Goal: Task Accomplishment & Management: Use online tool/utility

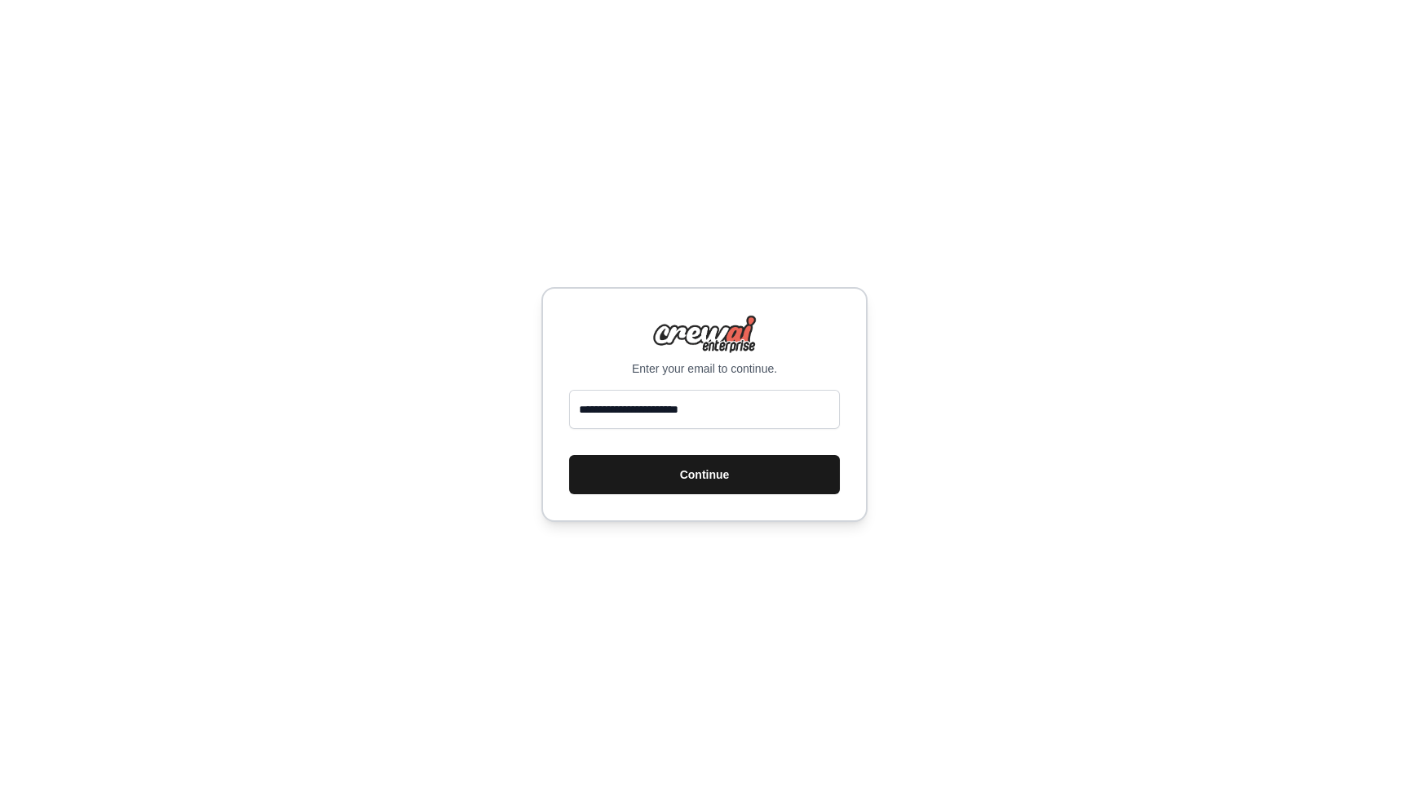
click at [725, 486] on button "Continue" at bounding box center [704, 474] width 271 height 39
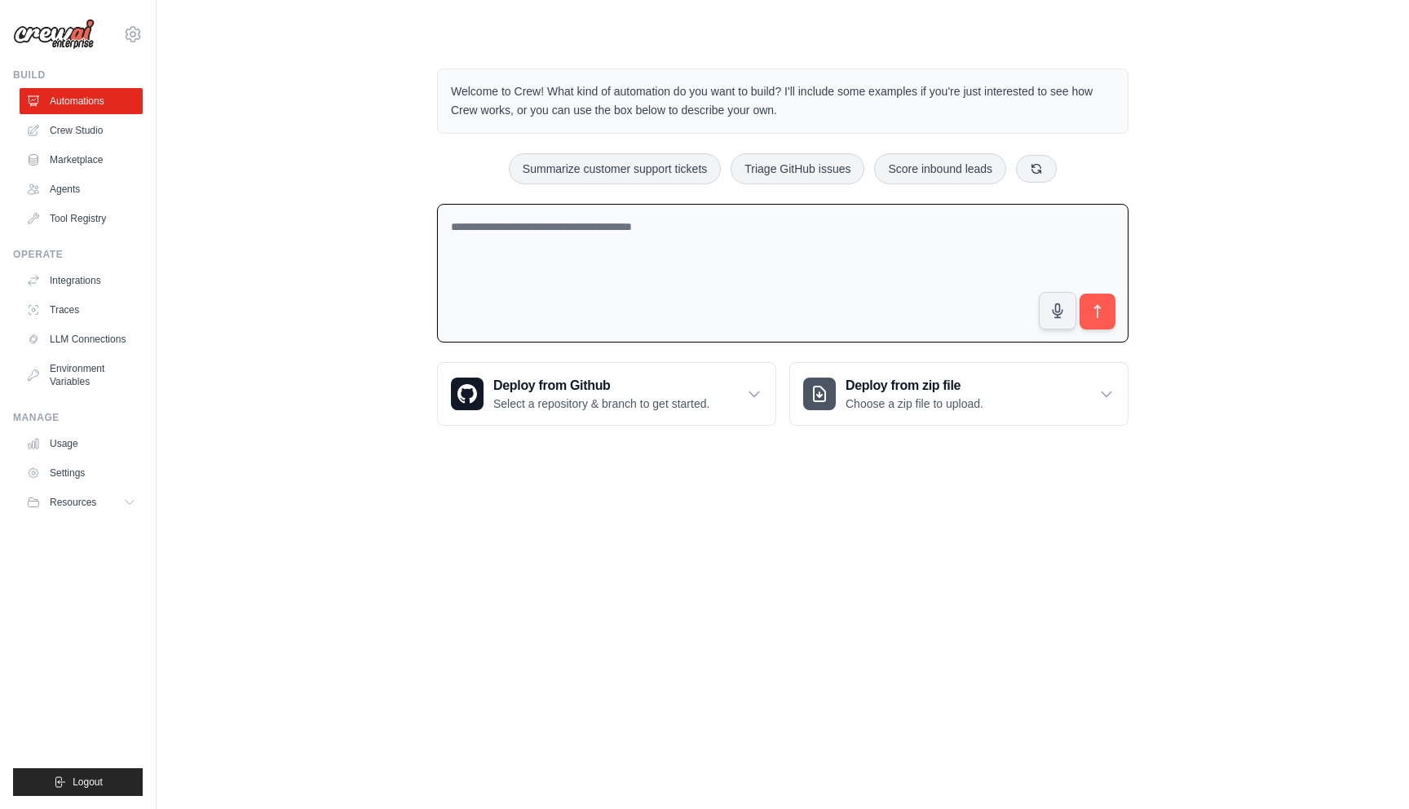
click at [641, 234] on textarea at bounding box center [782, 273] width 691 height 139
type textarea "**********"
click at [1089, 315] on icon "submit" at bounding box center [1097, 311] width 17 height 17
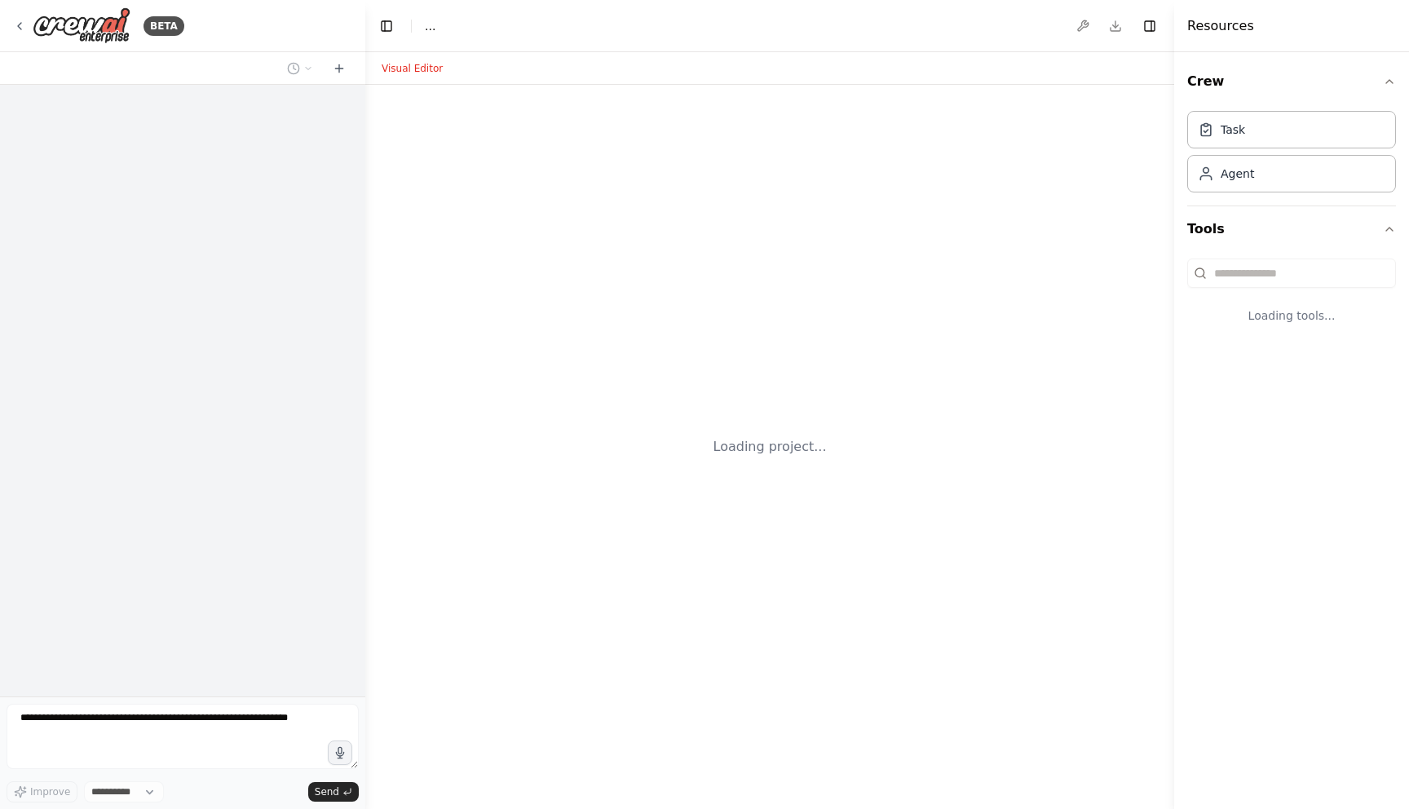
select select "****"
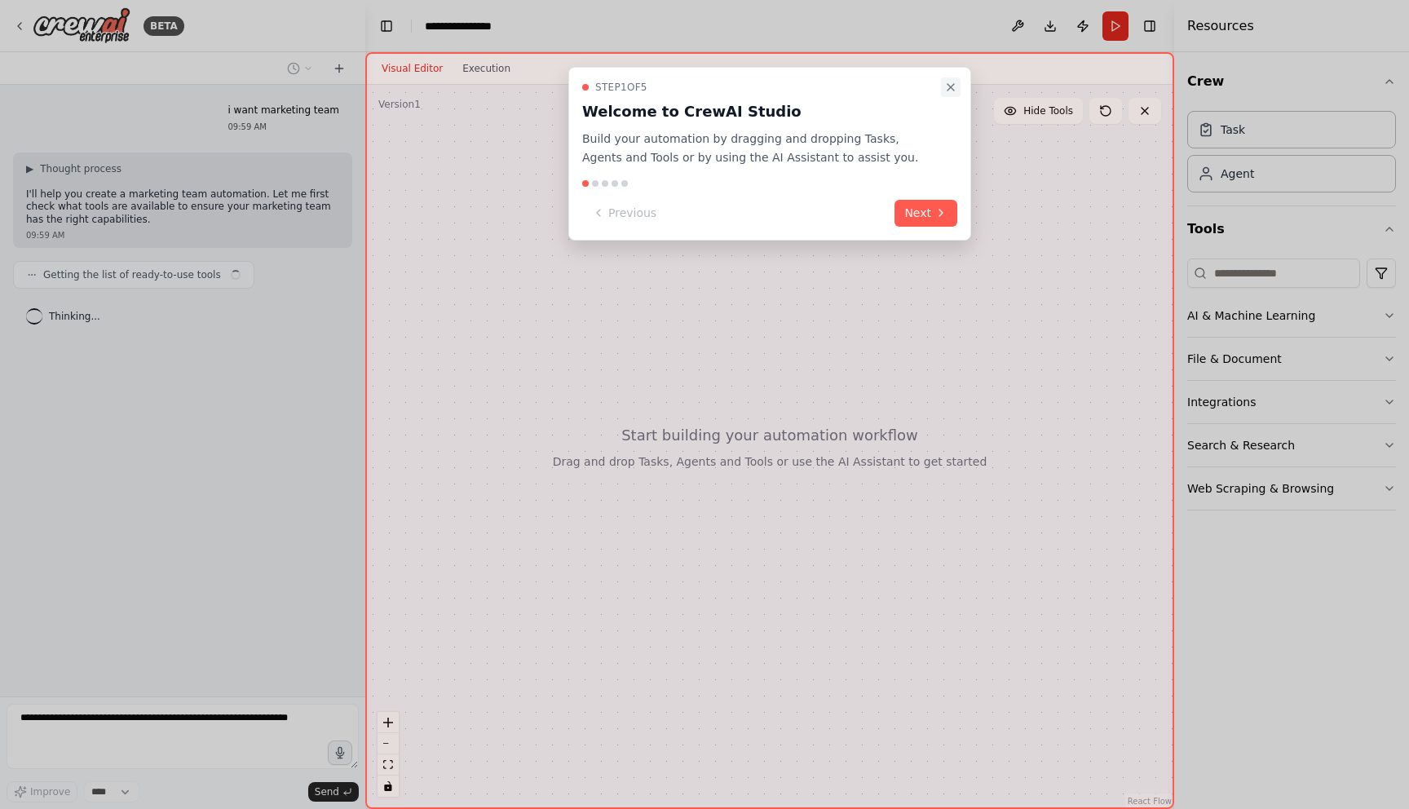
click at [954, 84] on icon "Close walkthrough" at bounding box center [950, 87] width 7 height 7
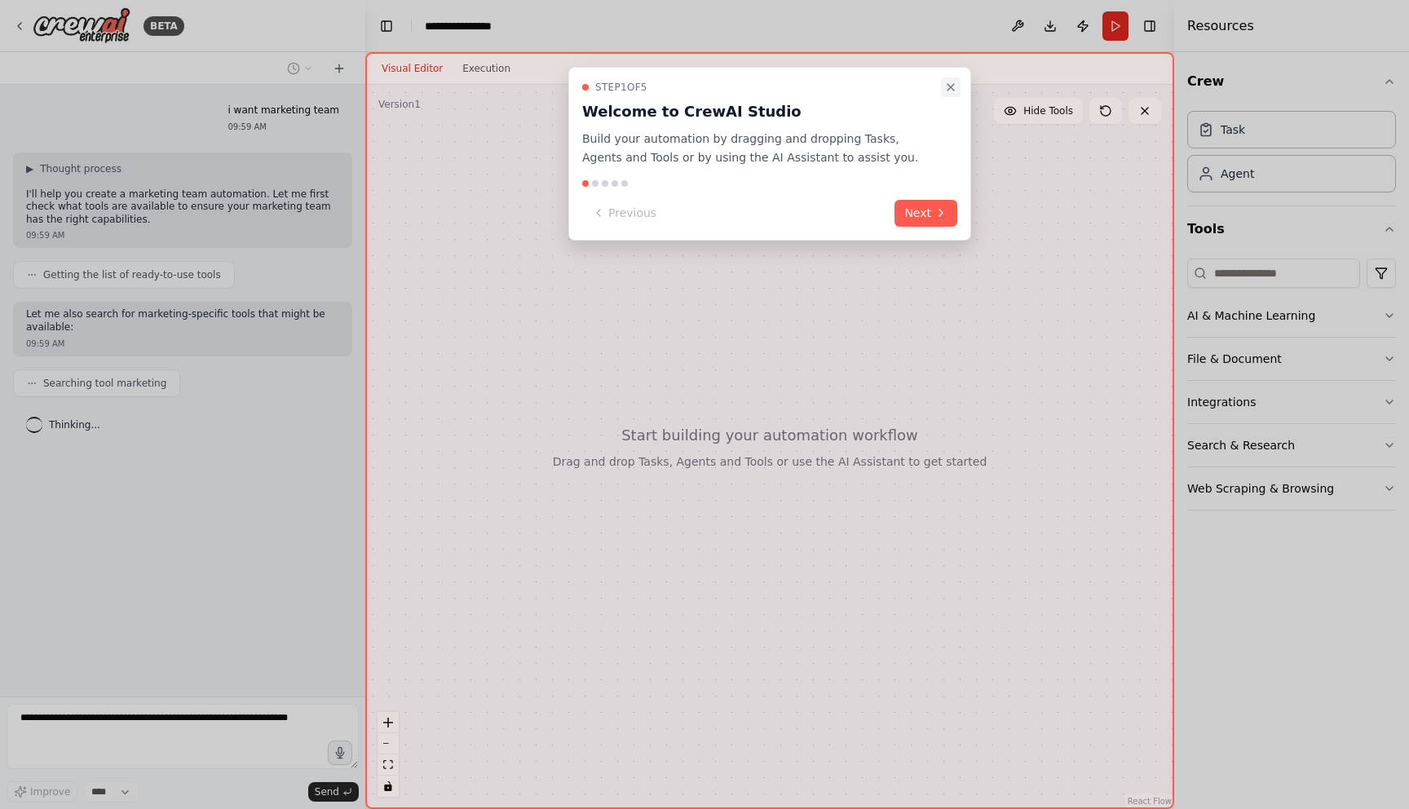
click at [948, 89] on icon "Close walkthrough" at bounding box center [950, 87] width 7 height 7
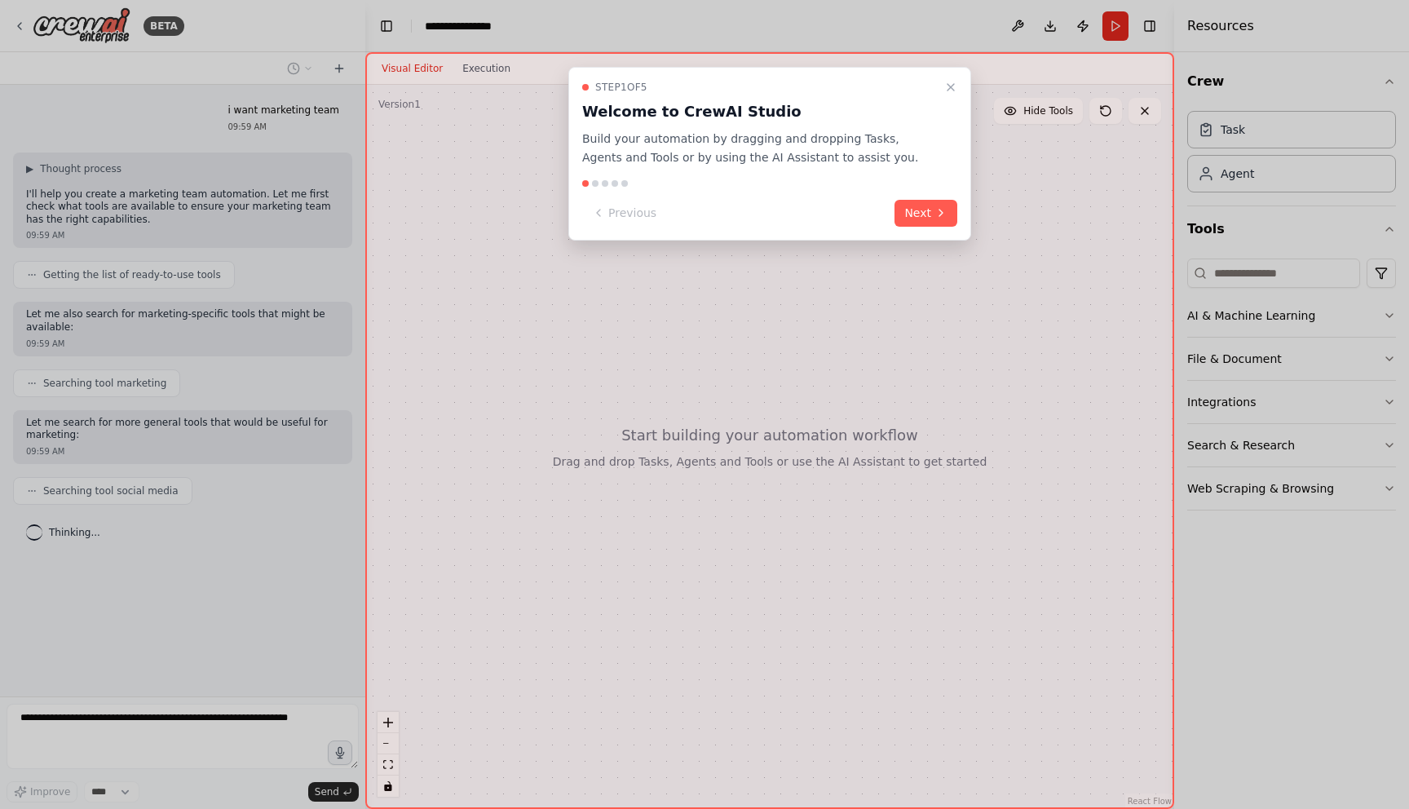
click at [919, 194] on div "Step 1 of 5 Welcome to CrewAI Studio Build your automation by dragging and drop…" at bounding box center [769, 154] width 403 height 174
click at [918, 212] on button "Next" at bounding box center [925, 213] width 63 height 27
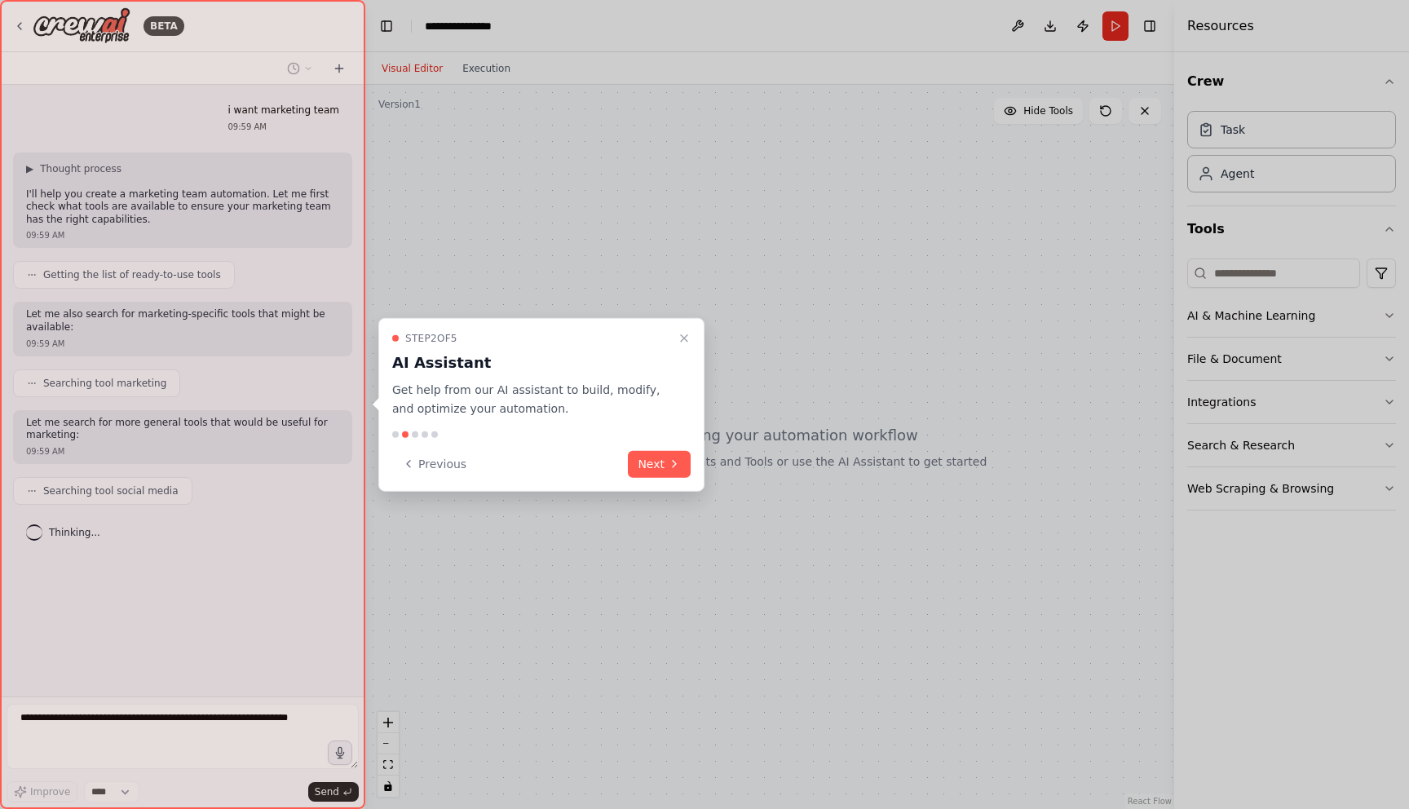
click at [918, 212] on div at bounding box center [704, 404] width 1409 height 809
click at [644, 472] on button "Next" at bounding box center [659, 463] width 63 height 27
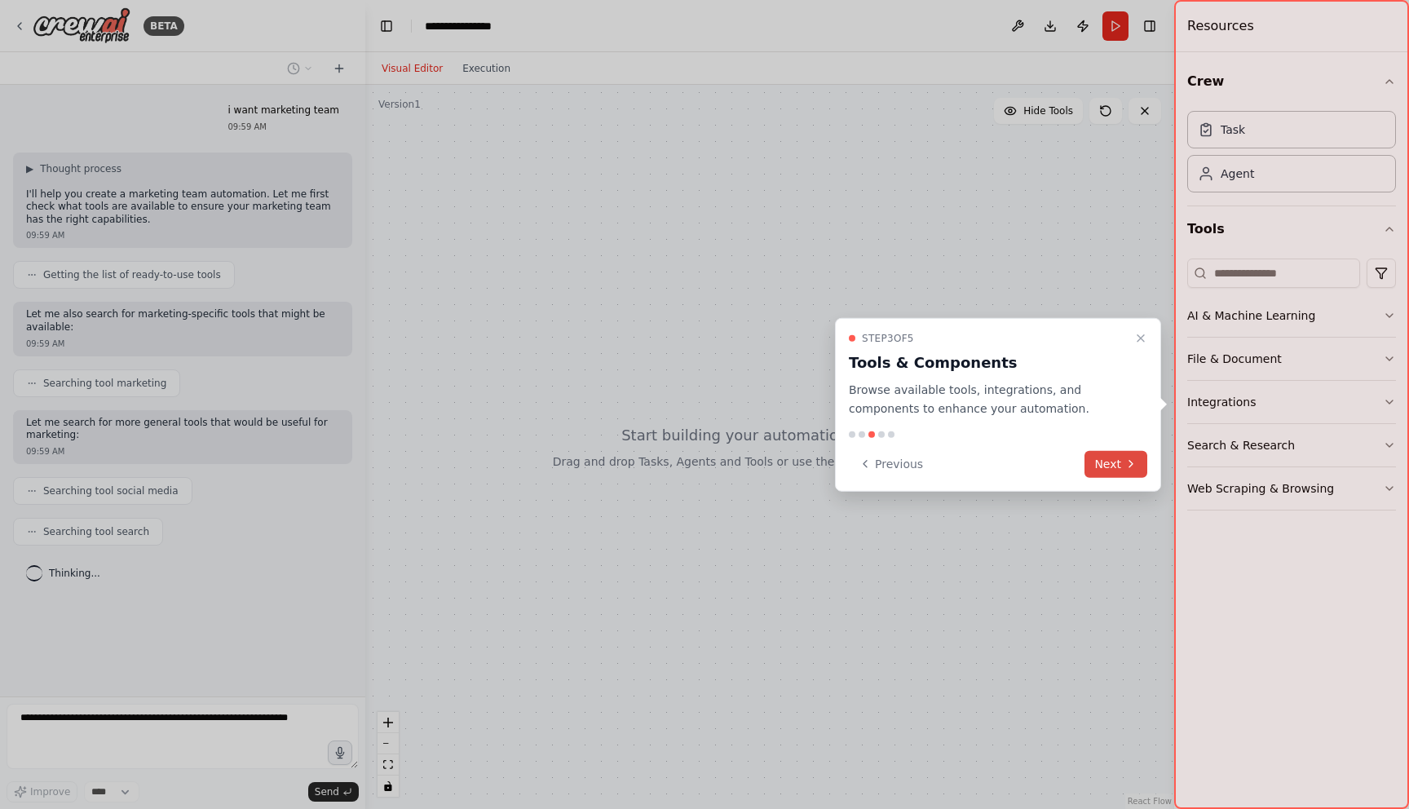
click at [1139, 465] on button "Next" at bounding box center [1115, 463] width 63 height 27
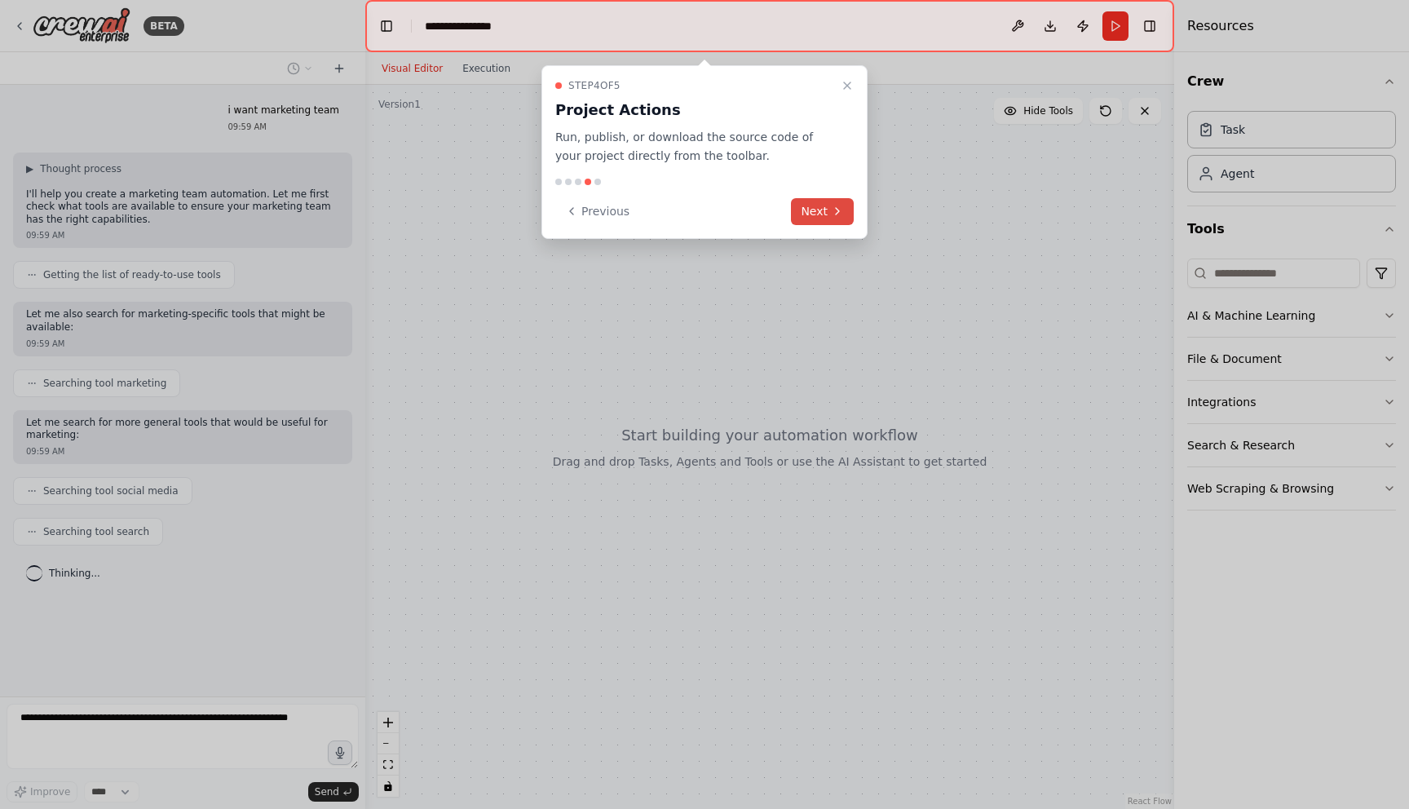
click at [816, 202] on button "Next" at bounding box center [822, 211] width 63 height 27
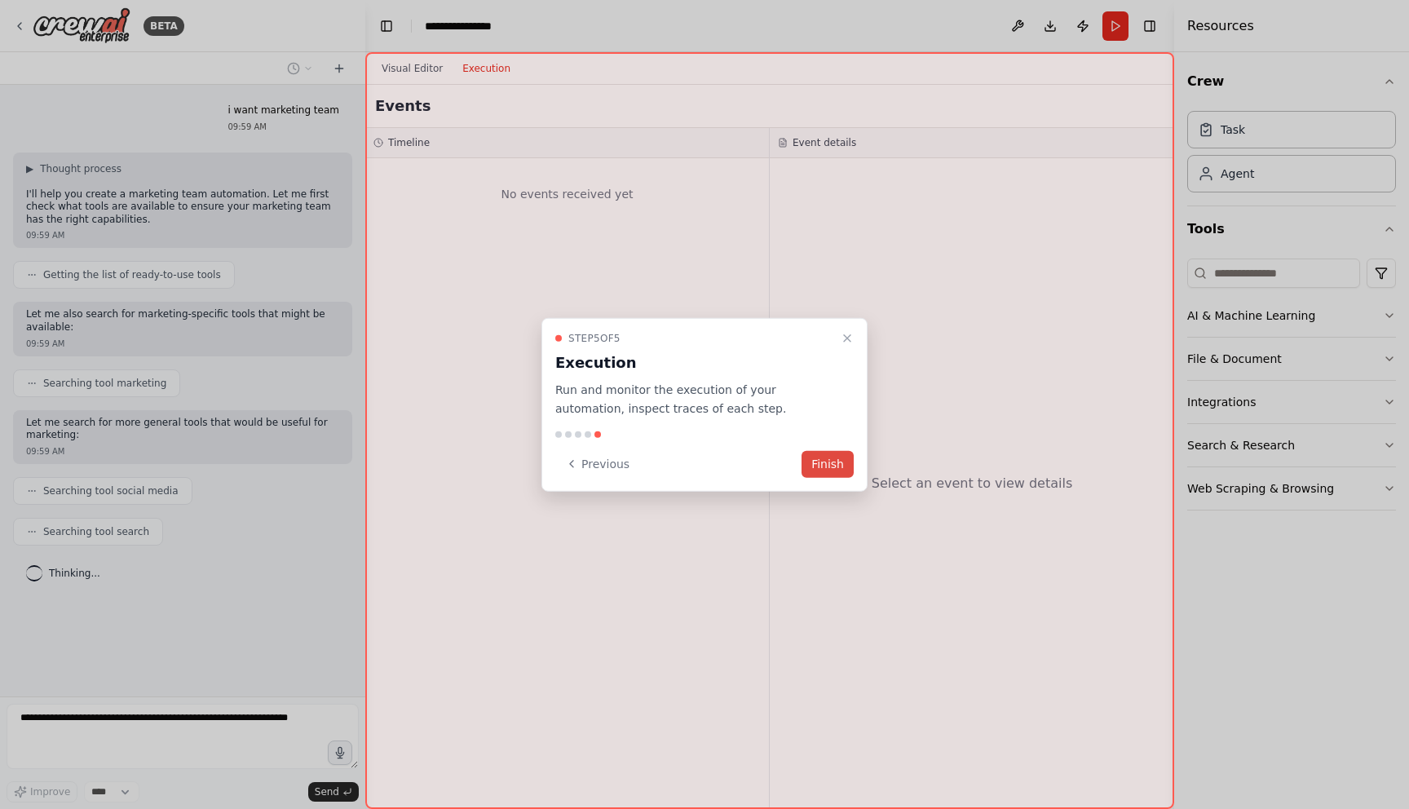
click at [819, 466] on button "Finish" at bounding box center [827, 463] width 52 height 27
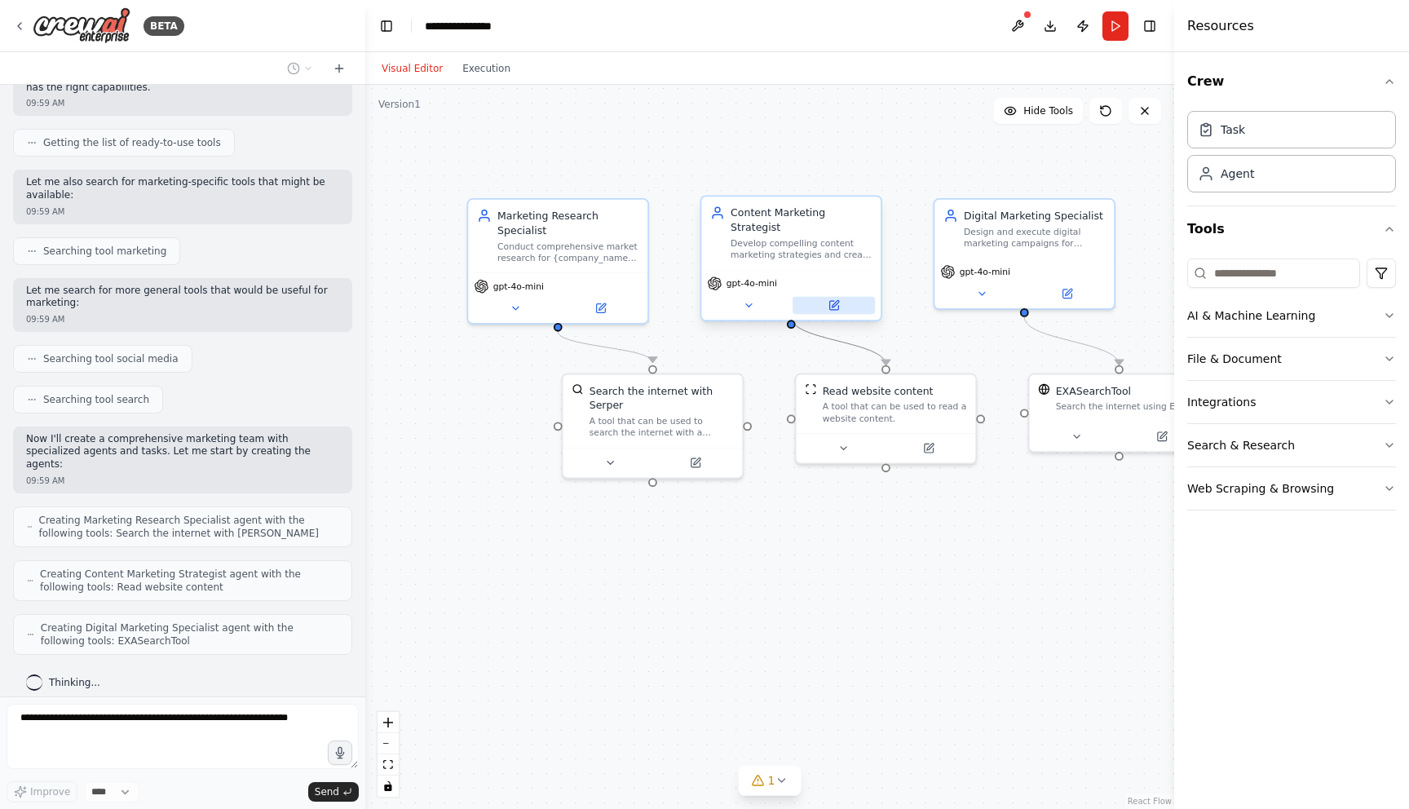
scroll to position [173, 0]
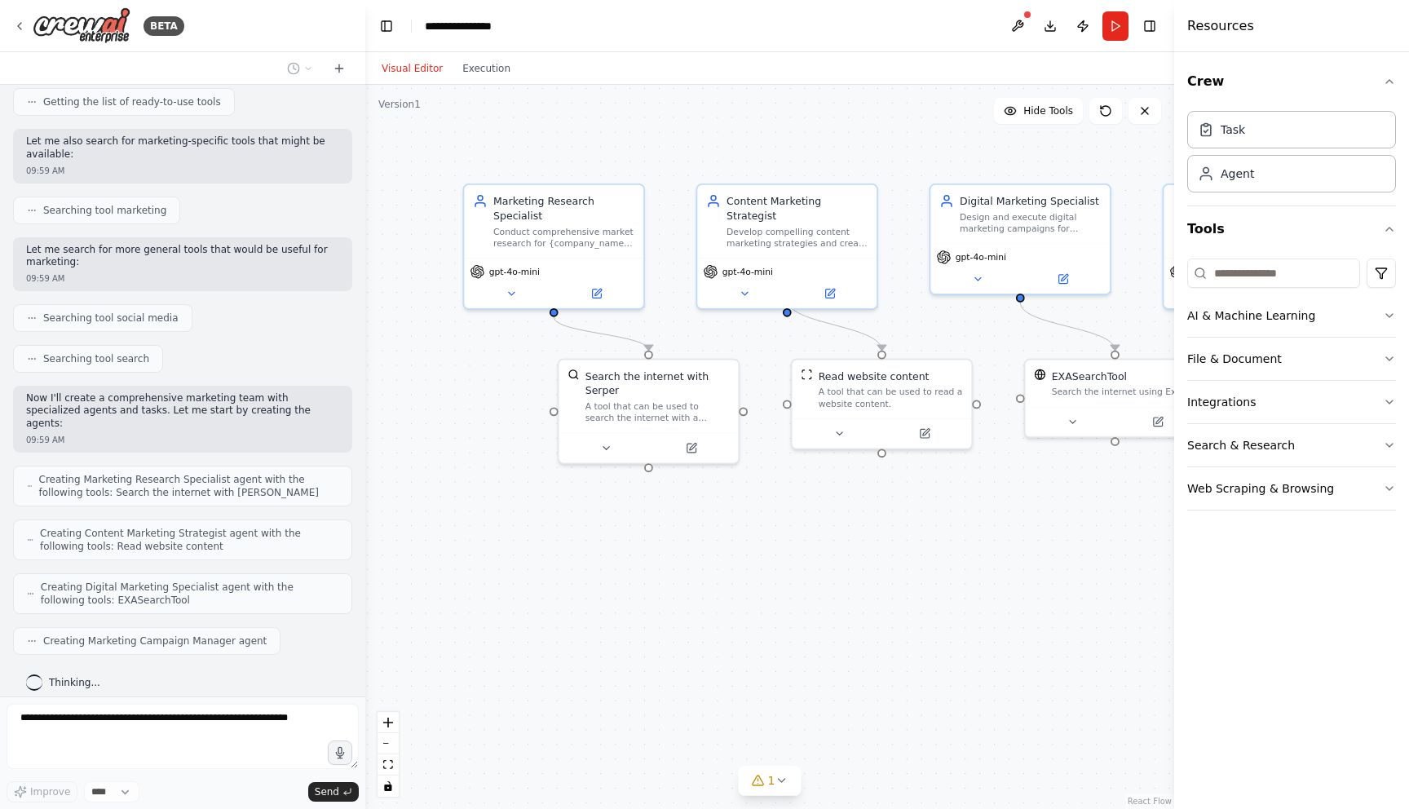
drag, startPoint x: 788, startPoint y: 514, endPoint x: 784, endPoint y: 499, distance: 15.2
click at [784, 499] on div ".deletable-edge-delete-btn { width: 20px; height: 20px; border: 0px solid #ffff…" at bounding box center [769, 447] width 809 height 724
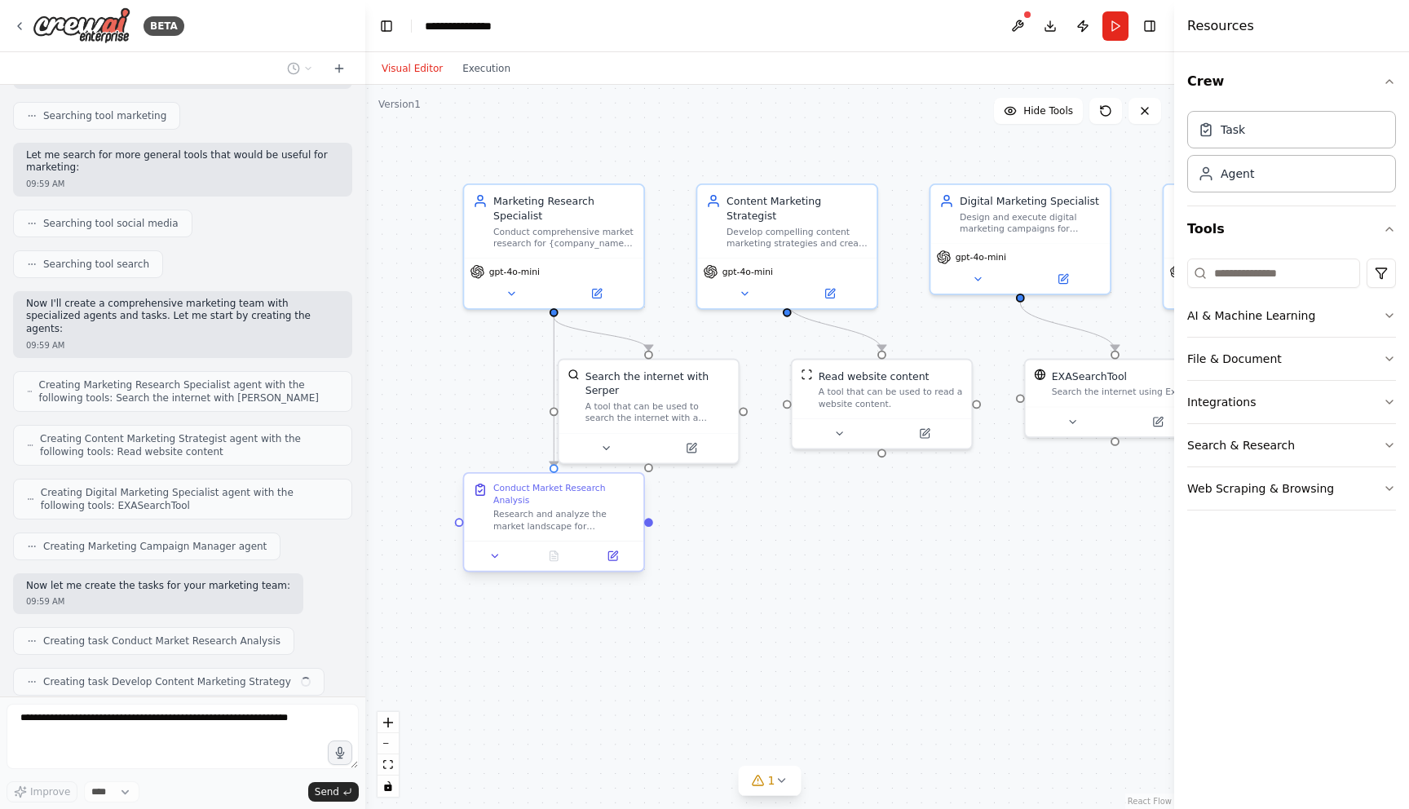
scroll to position [308, 0]
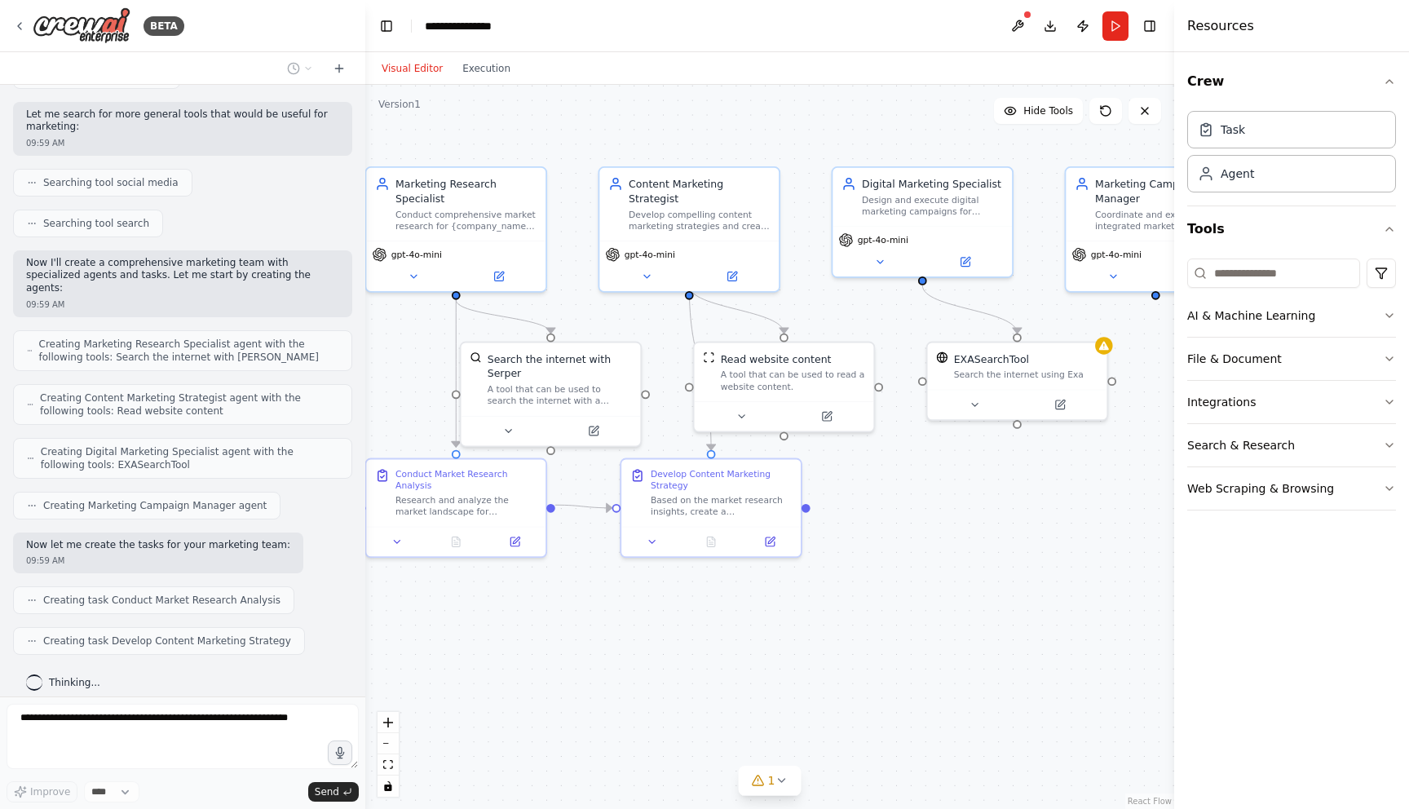
drag, startPoint x: 1035, startPoint y: 575, endPoint x: 938, endPoint y: 556, distance: 98.8
click at [939, 556] on div ".deletable-edge-delete-btn { width: 20px; height: 20px; border: 0px solid #ffff…" at bounding box center [769, 447] width 809 height 724
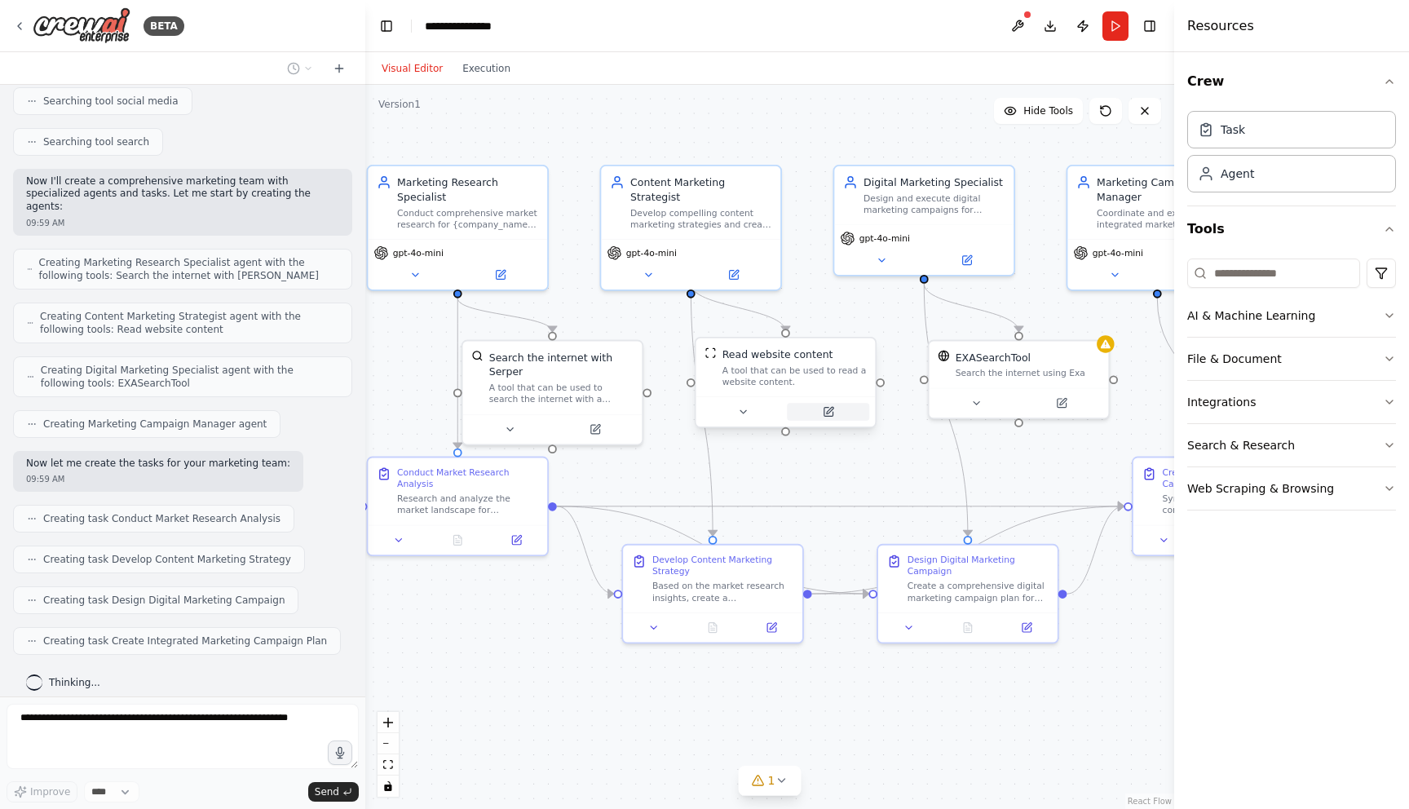
scroll to position [485, 0]
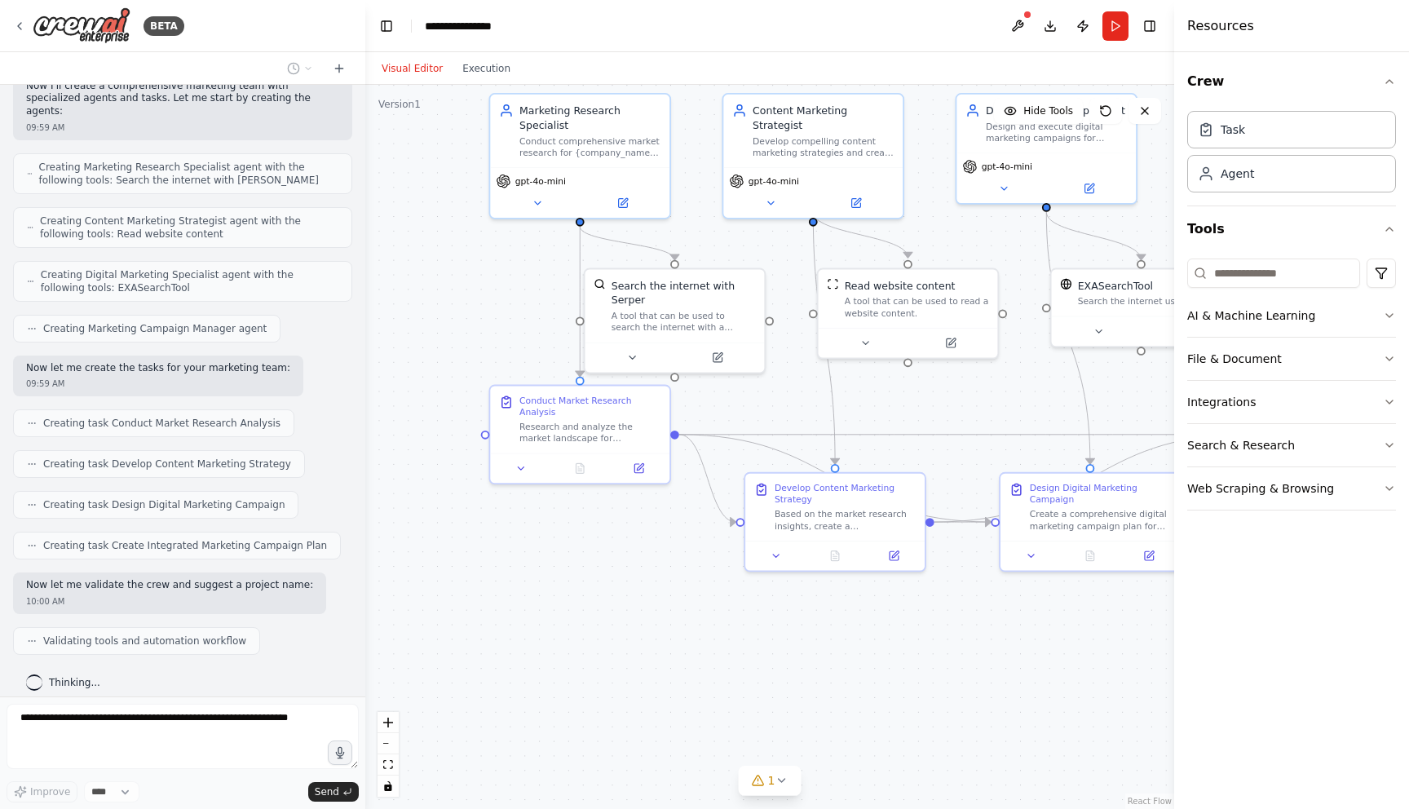
drag, startPoint x: 890, startPoint y: 489, endPoint x: 1012, endPoint y: 417, distance: 141.8
click at [1012, 417] on div ".deletable-edge-delete-btn { width: 20px; height: 20px; border: 0px solid #ffff…" at bounding box center [769, 447] width 809 height 724
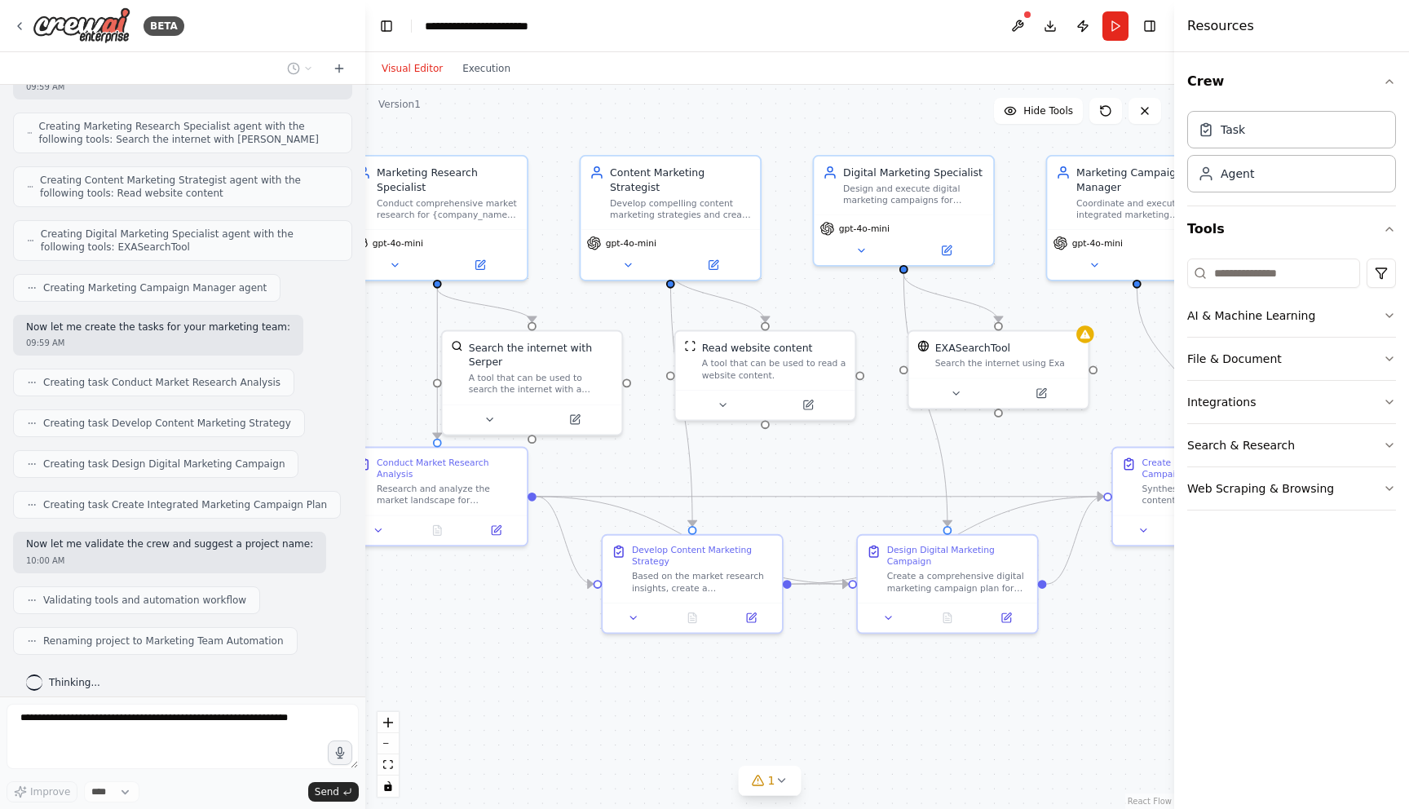
drag, startPoint x: 947, startPoint y: 422, endPoint x: 849, endPoint y: 485, distance: 116.9
click at [845, 485] on div ".deletable-edge-delete-btn { width: 20px; height: 20px; border: 0px solid #ffff…" at bounding box center [769, 447] width 809 height 724
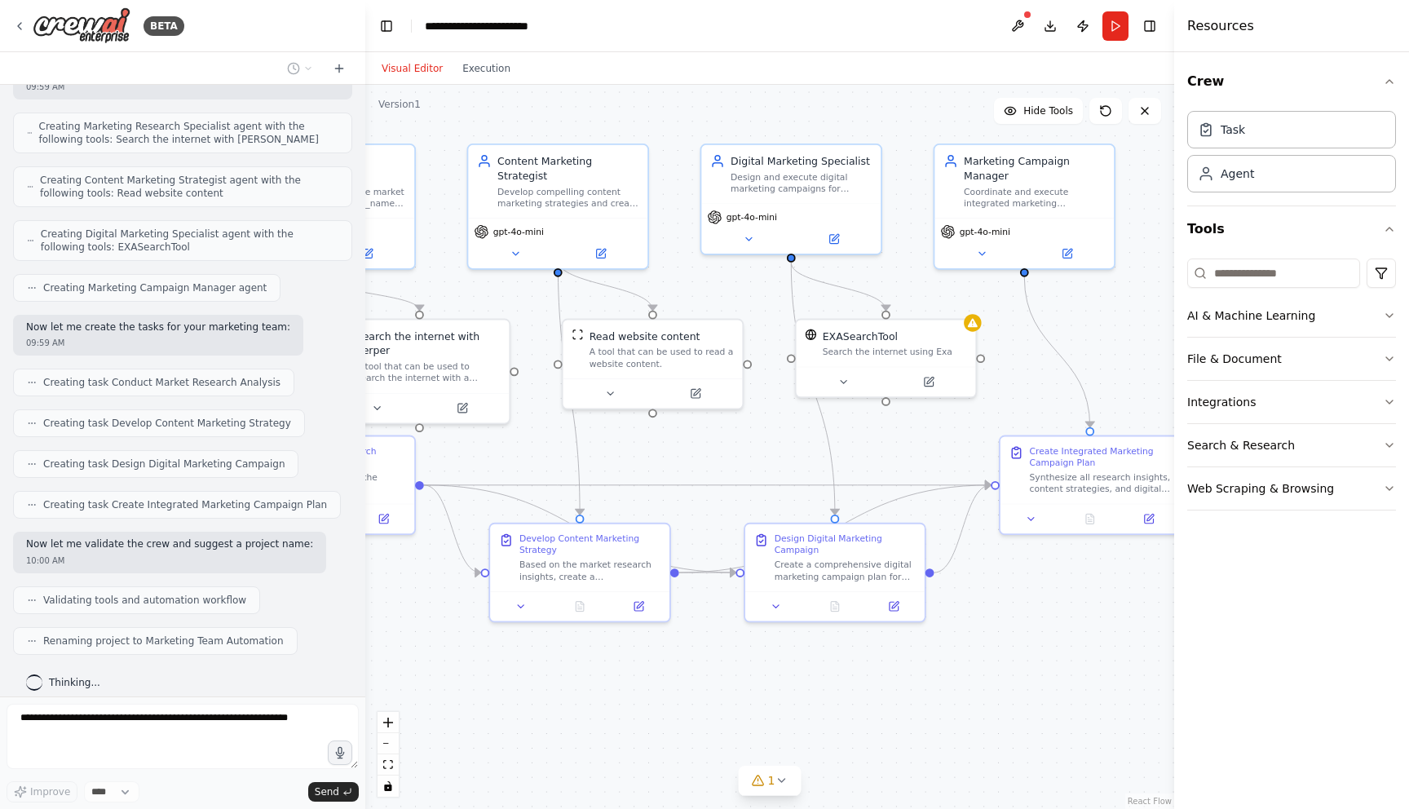
drag, startPoint x: 835, startPoint y: 513, endPoint x: 723, endPoint y: 501, distance: 112.4
click at [723, 501] on div ".deletable-edge-delete-btn { width: 20px; height: 20px; border: 0px solid #ffff…" at bounding box center [769, 447] width 809 height 724
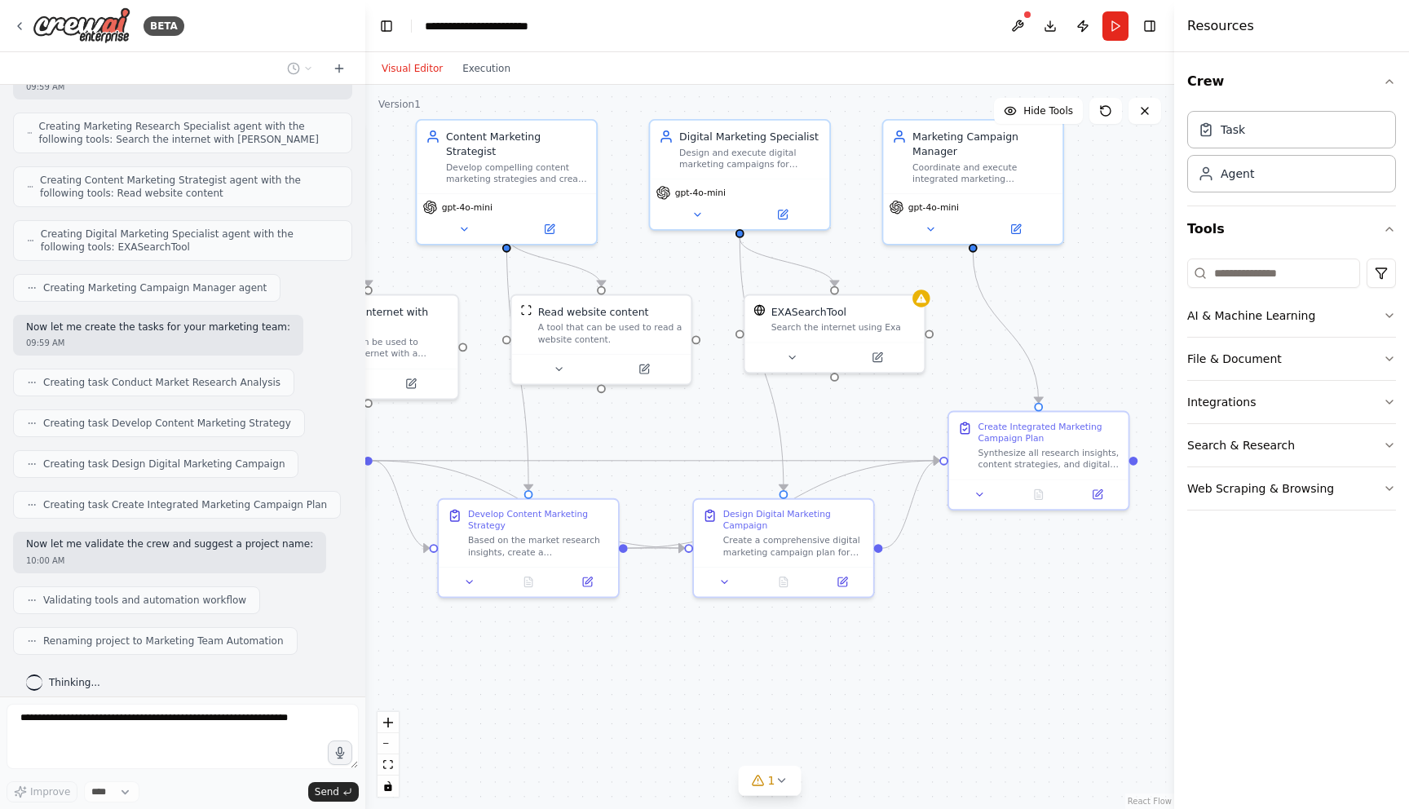
drag, startPoint x: 1111, startPoint y: 350, endPoint x: 1031, endPoint y: 313, distance: 87.9
click at [1031, 312] on div ".deletable-edge-delete-btn { width: 20px; height: 20px; border: 0px solid #ffff…" at bounding box center [769, 447] width 809 height 724
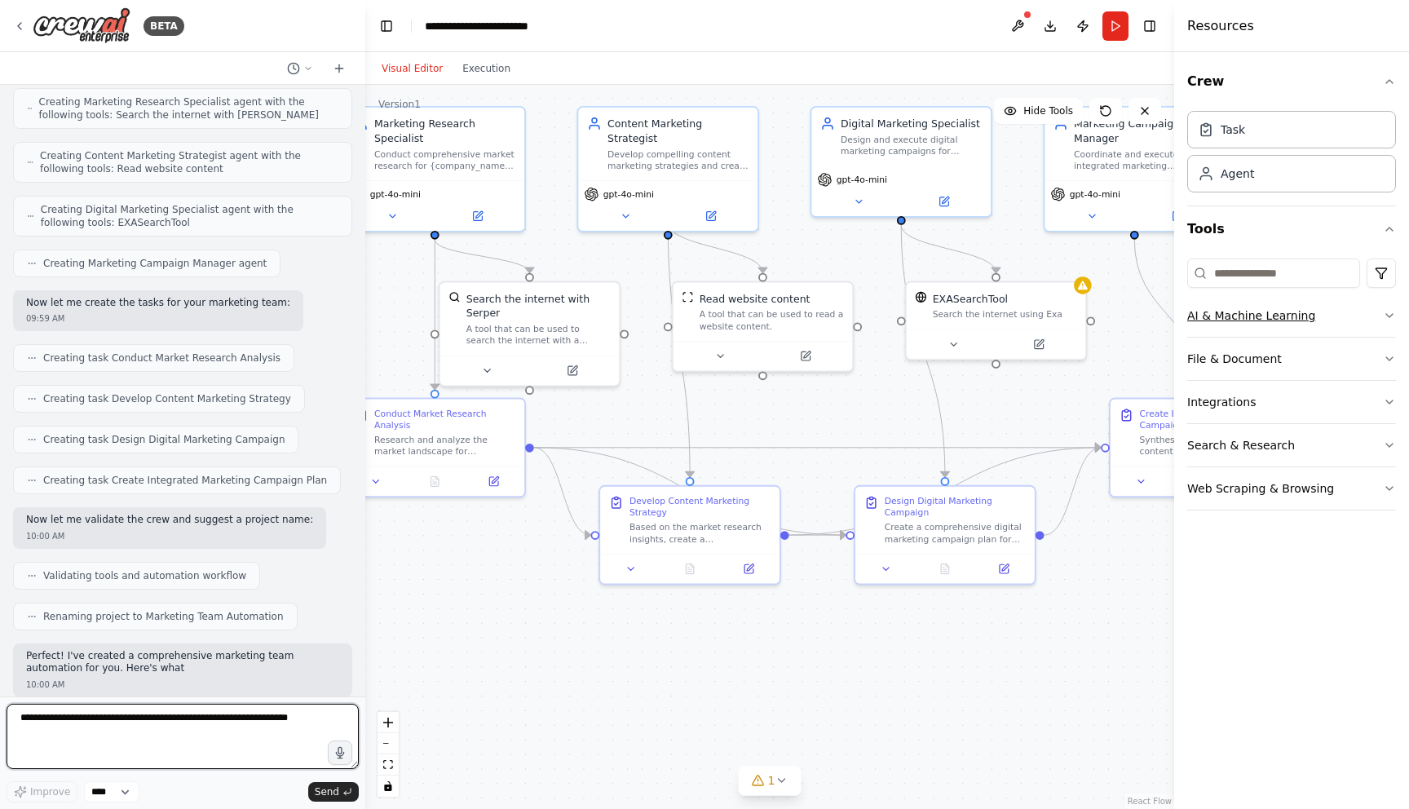
drag, startPoint x: 1067, startPoint y: 297, endPoint x: 1261, endPoint y: 299, distance: 193.3
click at [1261, 299] on div "BETA i want marketing team 09:59 AM ▶ Thought process I'll help you create a ma…" at bounding box center [704, 404] width 1409 height 809
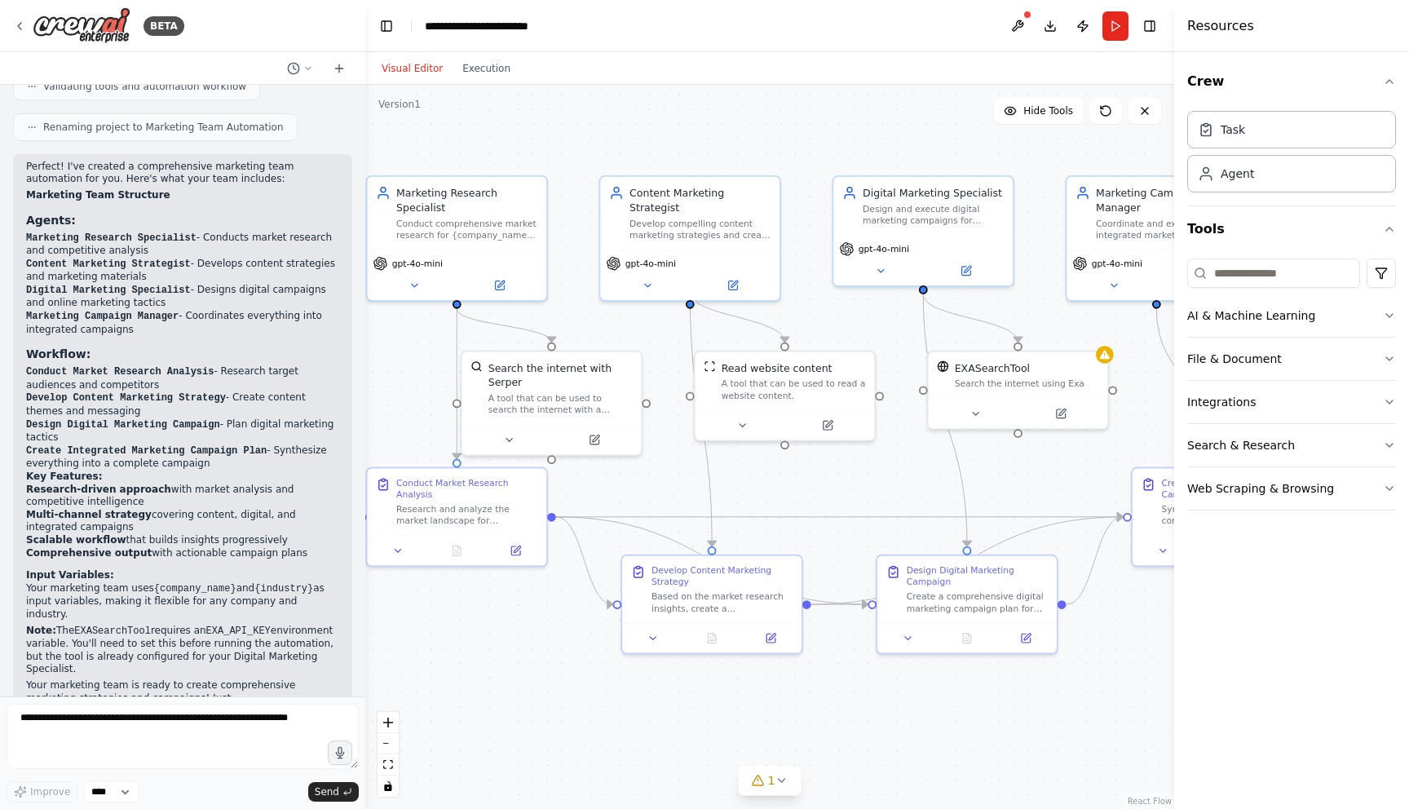
scroll to position [1053, 0]
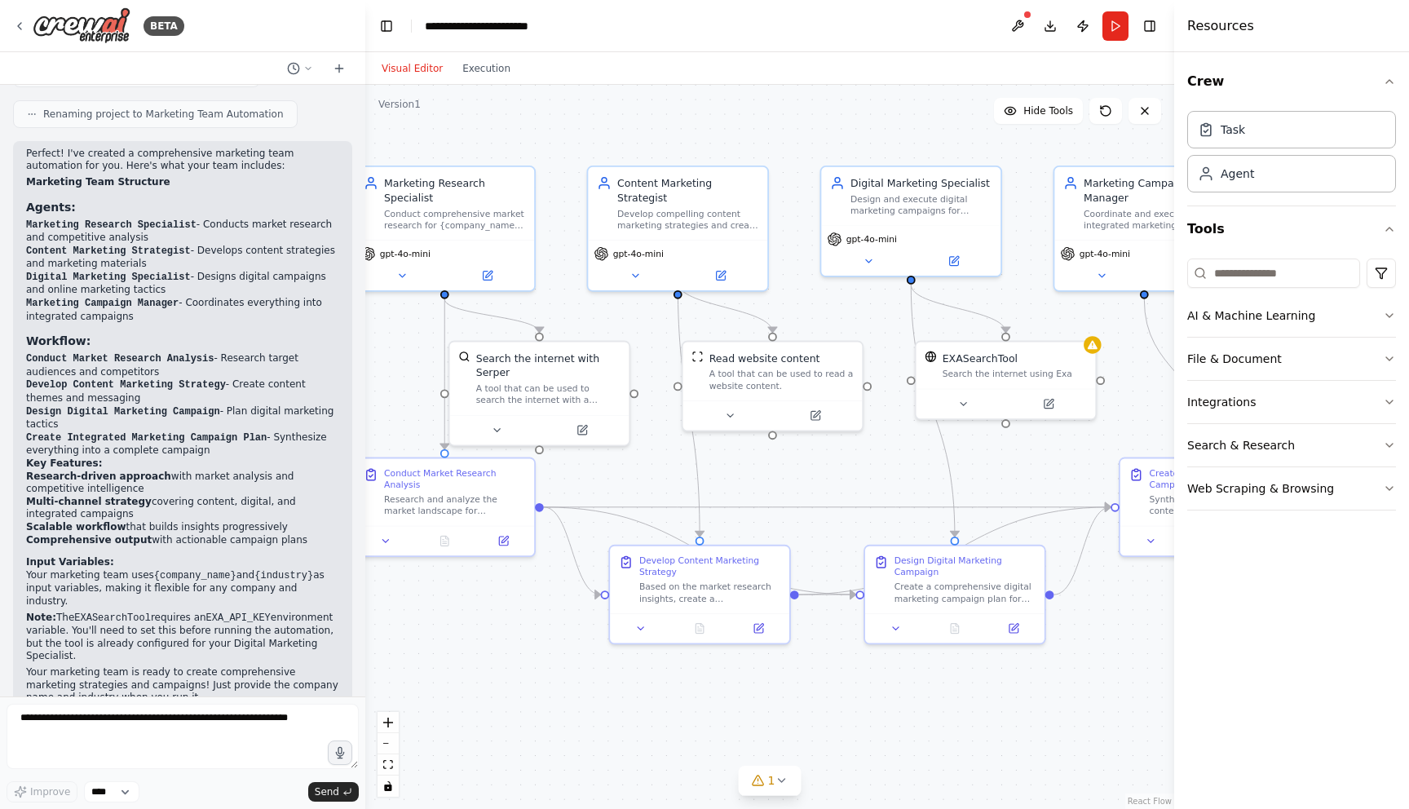
drag, startPoint x: 548, startPoint y: 619, endPoint x: 554, endPoint y: 676, distance: 57.4
click at [554, 676] on div ".deletable-edge-delete-btn { width: 20px; height: 20px; border: 0px solid #ffff…" at bounding box center [769, 447] width 809 height 724
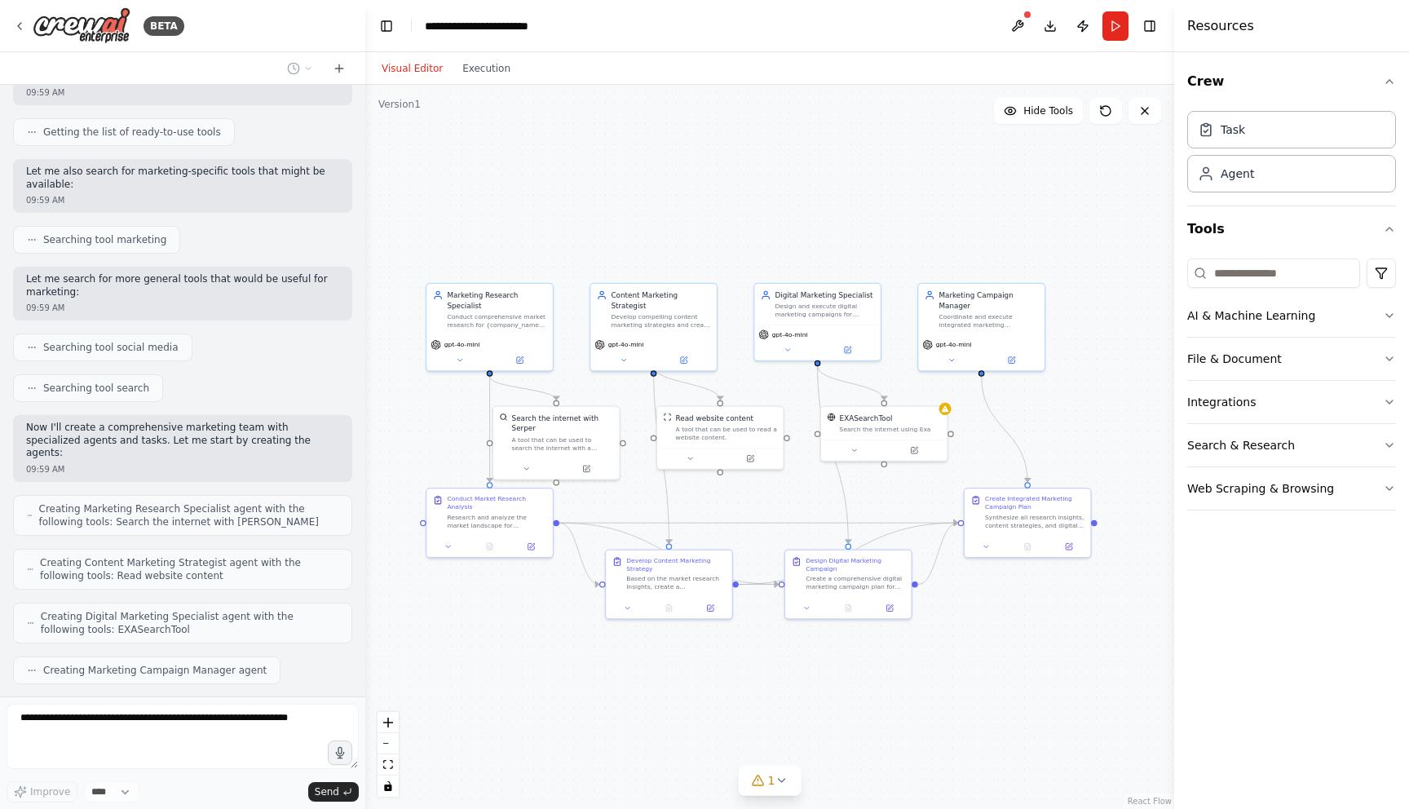
scroll to position [1716, 0]
